Goal: Information Seeking & Learning: Learn about a topic

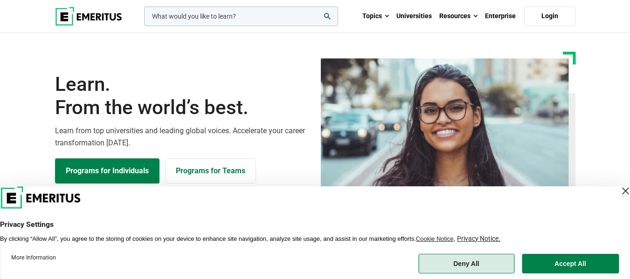
click at [481, 265] on button "Deny All" at bounding box center [466, 264] width 96 height 20
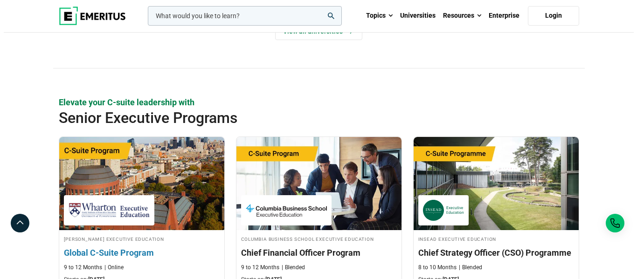
scroll to position [373, 0]
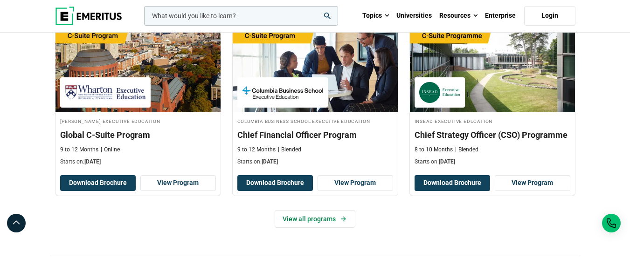
click at [221, 12] on input "woocommerce-product-search-field-0" at bounding box center [241, 16] width 194 height 20
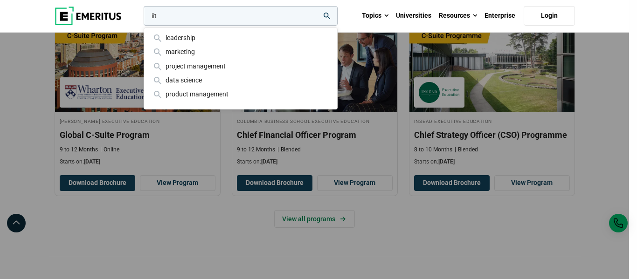
type input "iit"
click at [326, 18] on icon "search" at bounding box center [327, 16] width 7 height 7
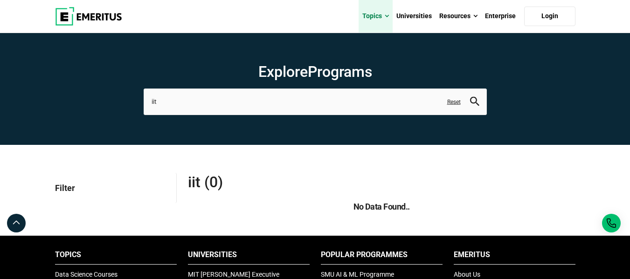
click at [386, 16] on span at bounding box center [387, 16] width 4 height 9
click at [387, 18] on span at bounding box center [387, 16] width 4 height 9
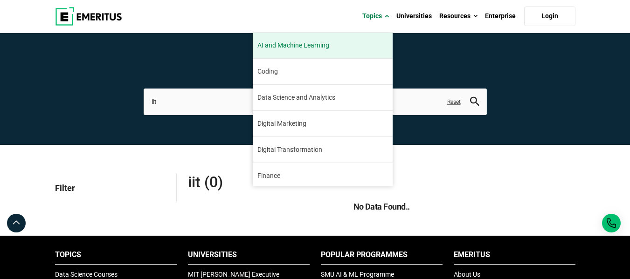
click at [320, 47] on span "AI and Machine Learning" at bounding box center [293, 46] width 72 height 10
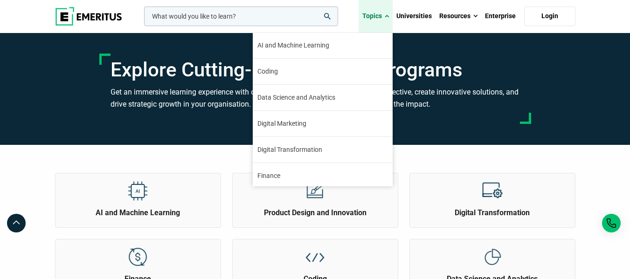
click at [377, 18] on link "Topics" at bounding box center [376, 16] width 34 height 33
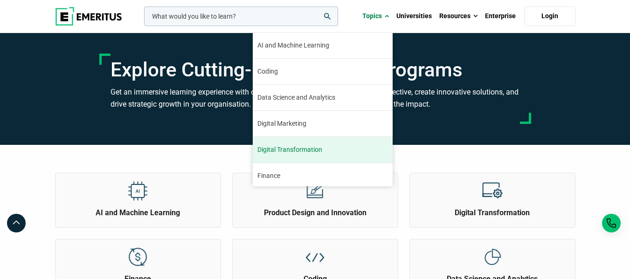
click at [287, 148] on span "Digital Transformation" at bounding box center [289, 150] width 65 height 10
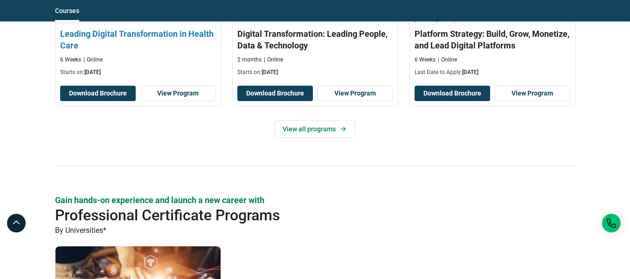
scroll to position [979, 0]
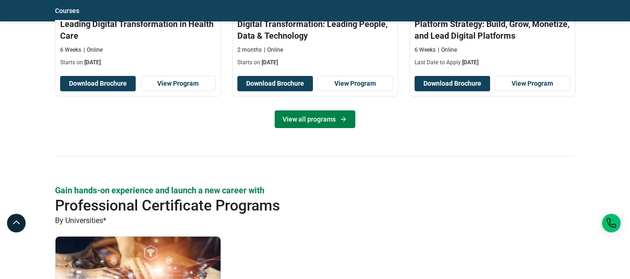
click at [299, 114] on link "View all programs" at bounding box center [315, 119] width 81 height 18
